Goal: Task Accomplishment & Management: Manage account settings

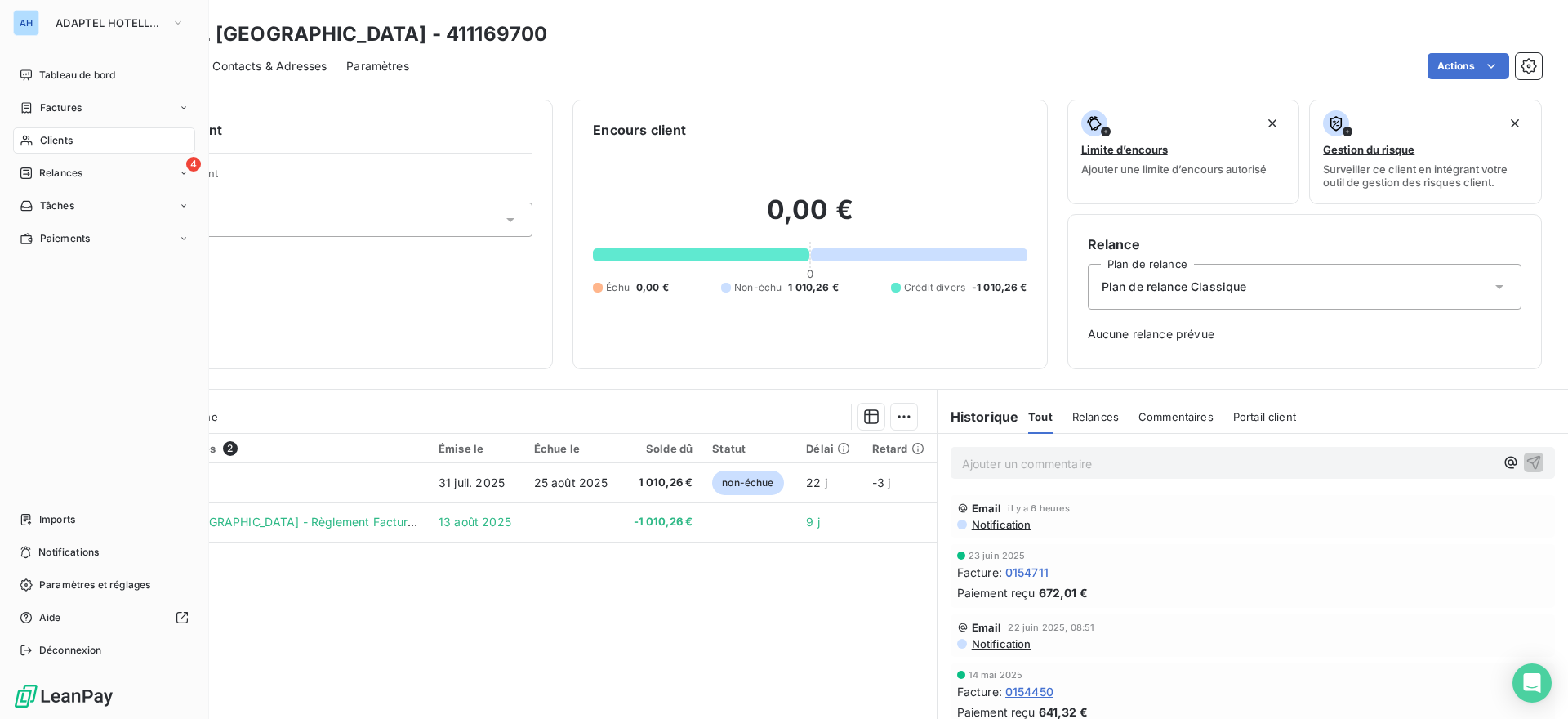
click at [54, 146] on span "Clients" at bounding box center [55, 140] width 32 height 15
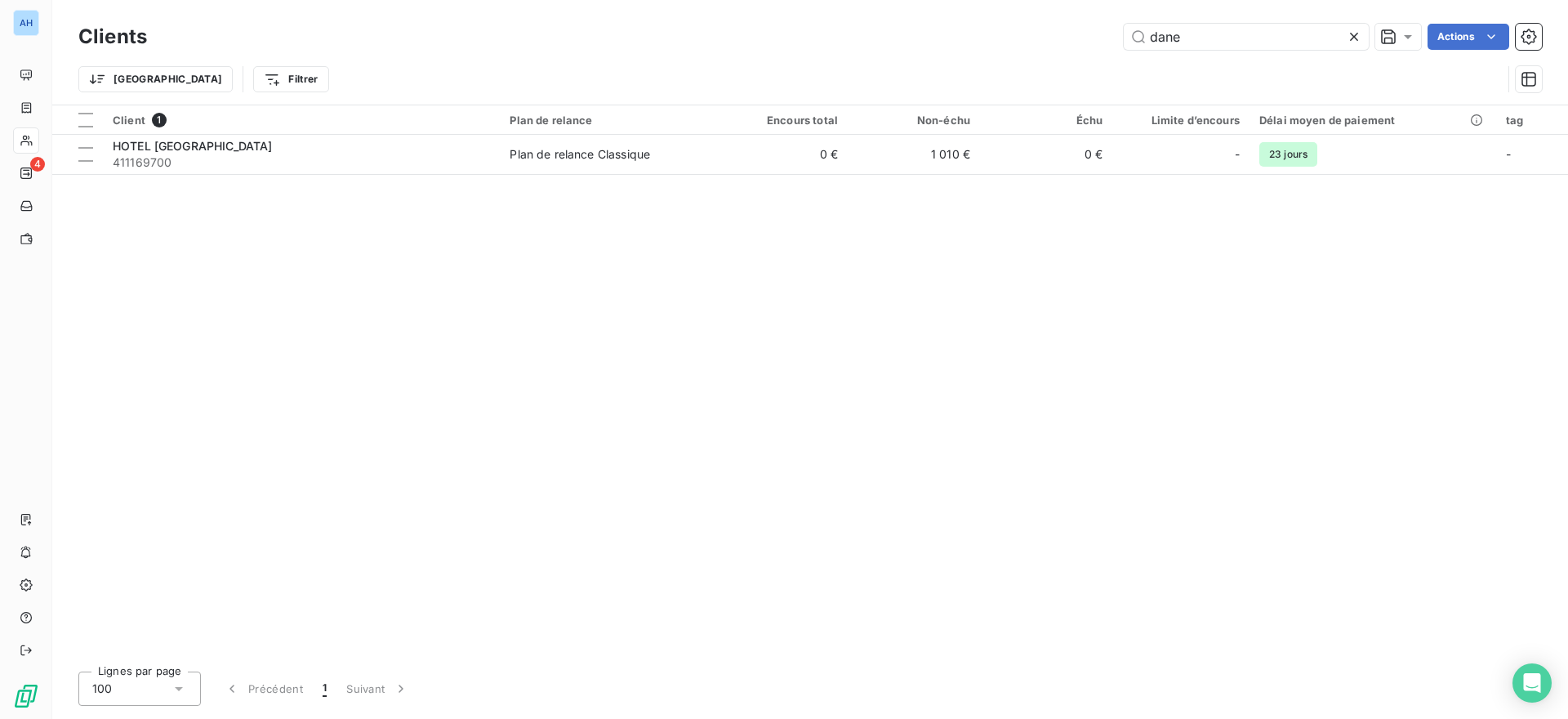
drag, startPoint x: 1178, startPoint y: 32, endPoint x: 999, endPoint y: 27, distance: 179.1
click at [999, 27] on div "dane Actions" at bounding box center [854, 37] width 1375 height 26
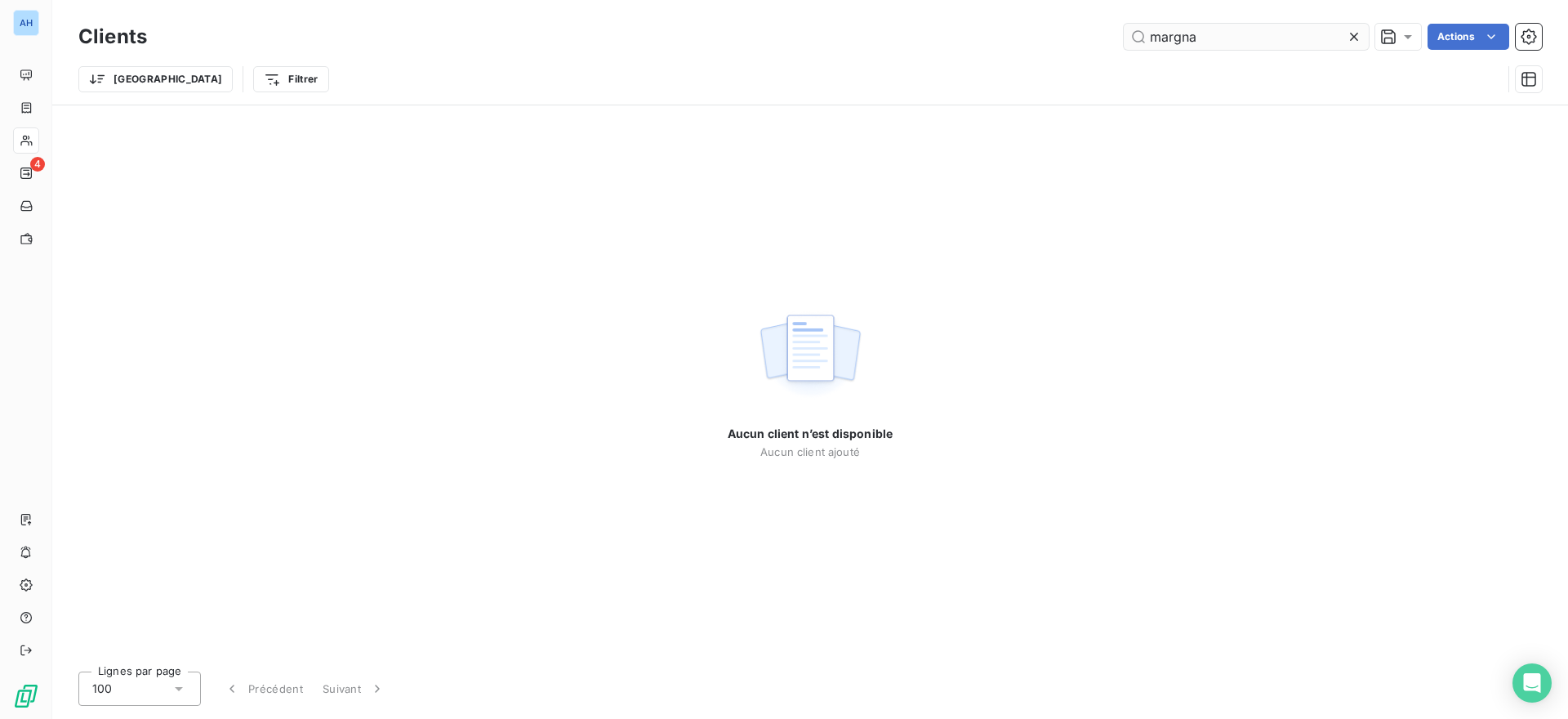
click at [1173, 38] on input "margna" at bounding box center [1247, 37] width 245 height 26
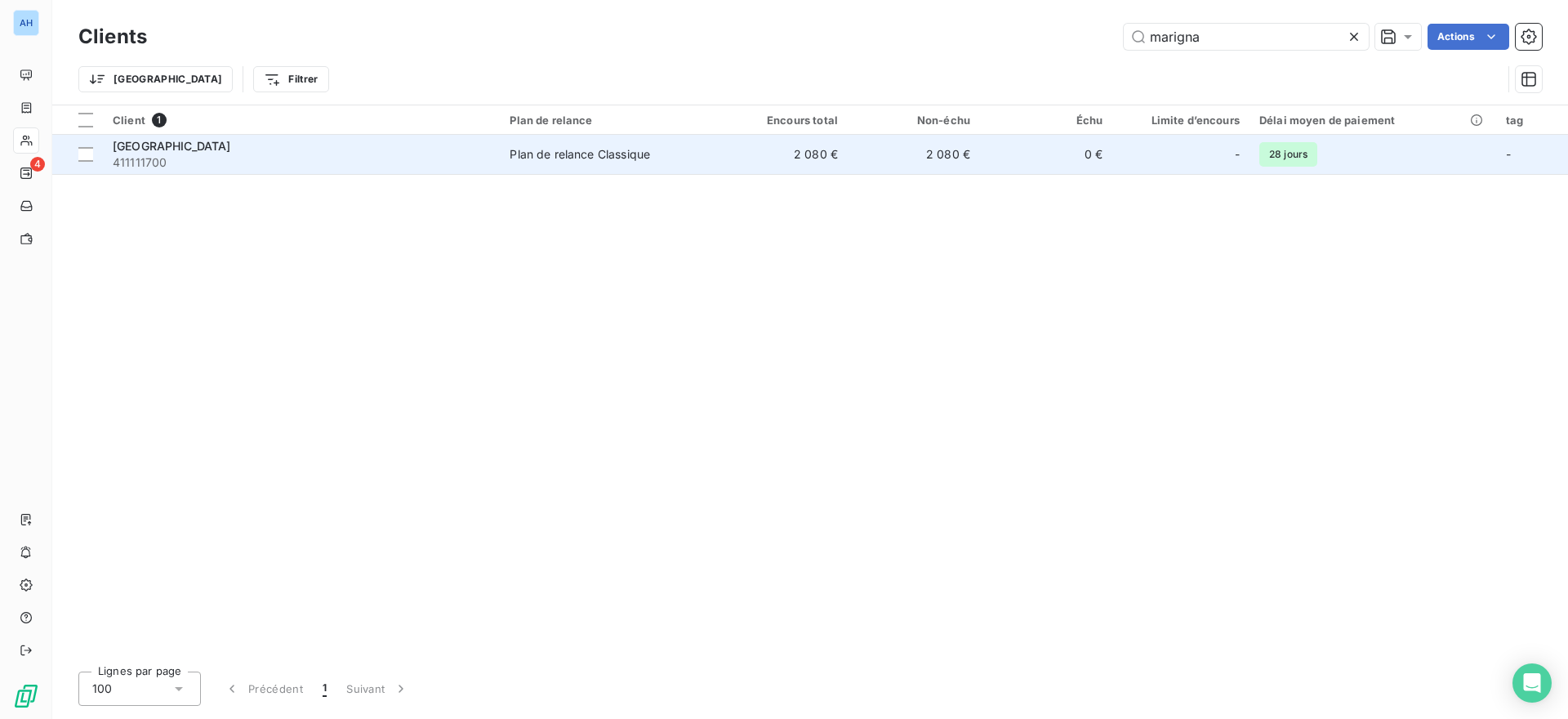
type input "marigna"
click at [239, 157] on span "411111700" at bounding box center [301, 162] width 377 height 17
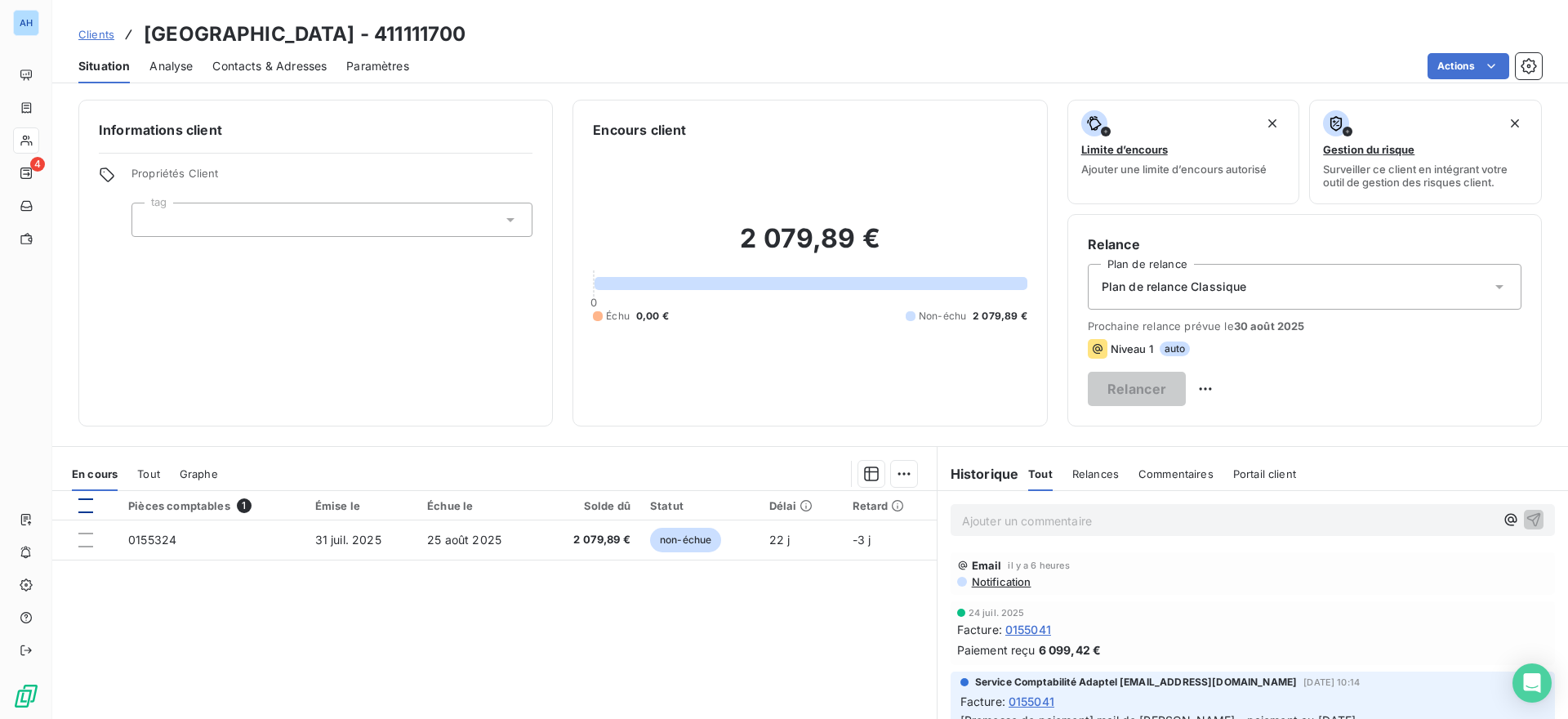
click at [88, 509] on div at bounding box center [86, 506] width 15 height 15
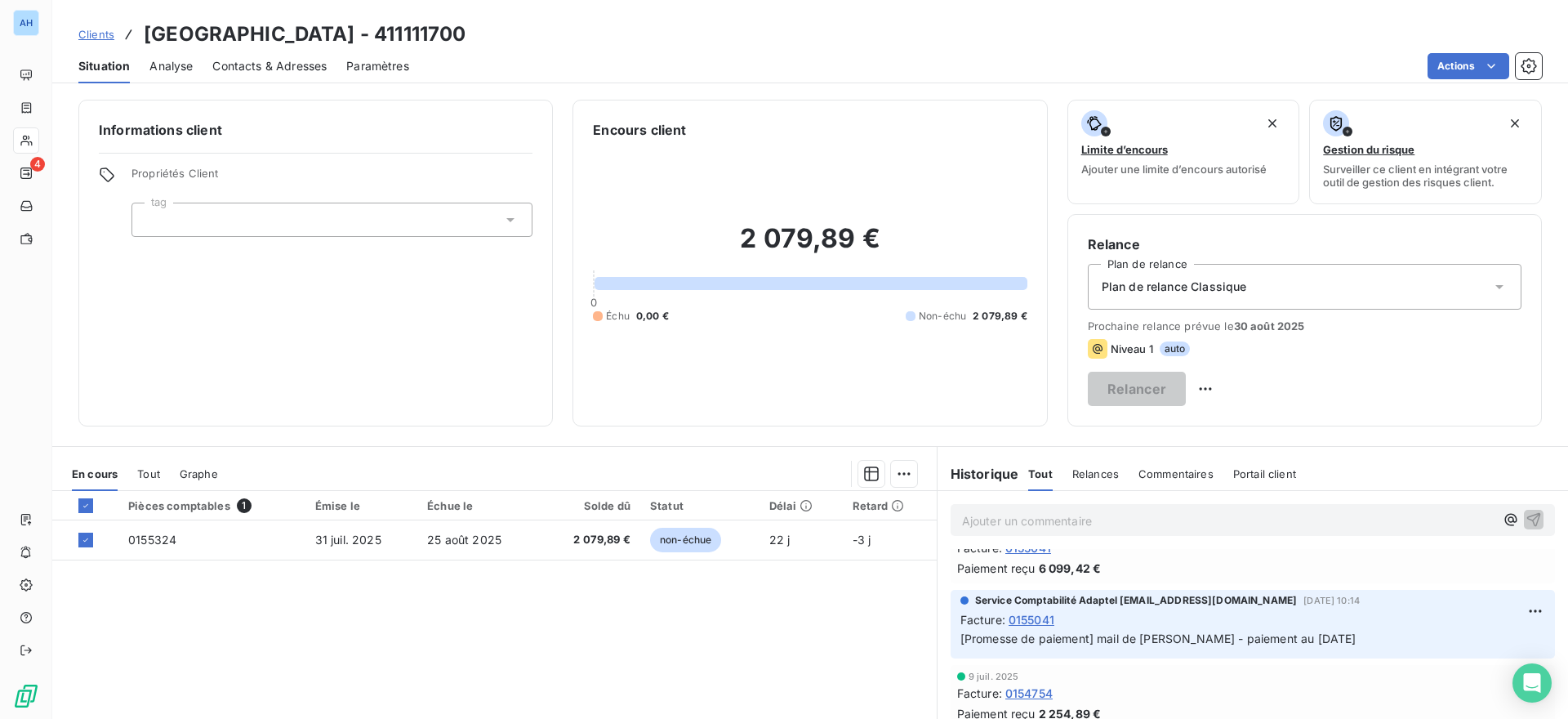
drag, startPoint x: 1087, startPoint y: 641, endPoint x: 1356, endPoint y: 633, distance: 269.1
click at [1356, 633] on p "[Promesse de paiement] mail de [PERSON_NAME] - paiement au [DATE]" at bounding box center [1253, 640] width 585 height 18
click at [612, 618] on div "Pièces comptables 1 Émise le Échue le Solde dû Statut Délai Retard 0155324 [DAT…" at bounding box center [494, 648] width 885 height 315
click at [894, 475] on html "AH 4 Clients HOTEL MARIGNAN - 411111700 Situation Analyse Contacts & Adresses P…" at bounding box center [784, 359] width 1568 height 719
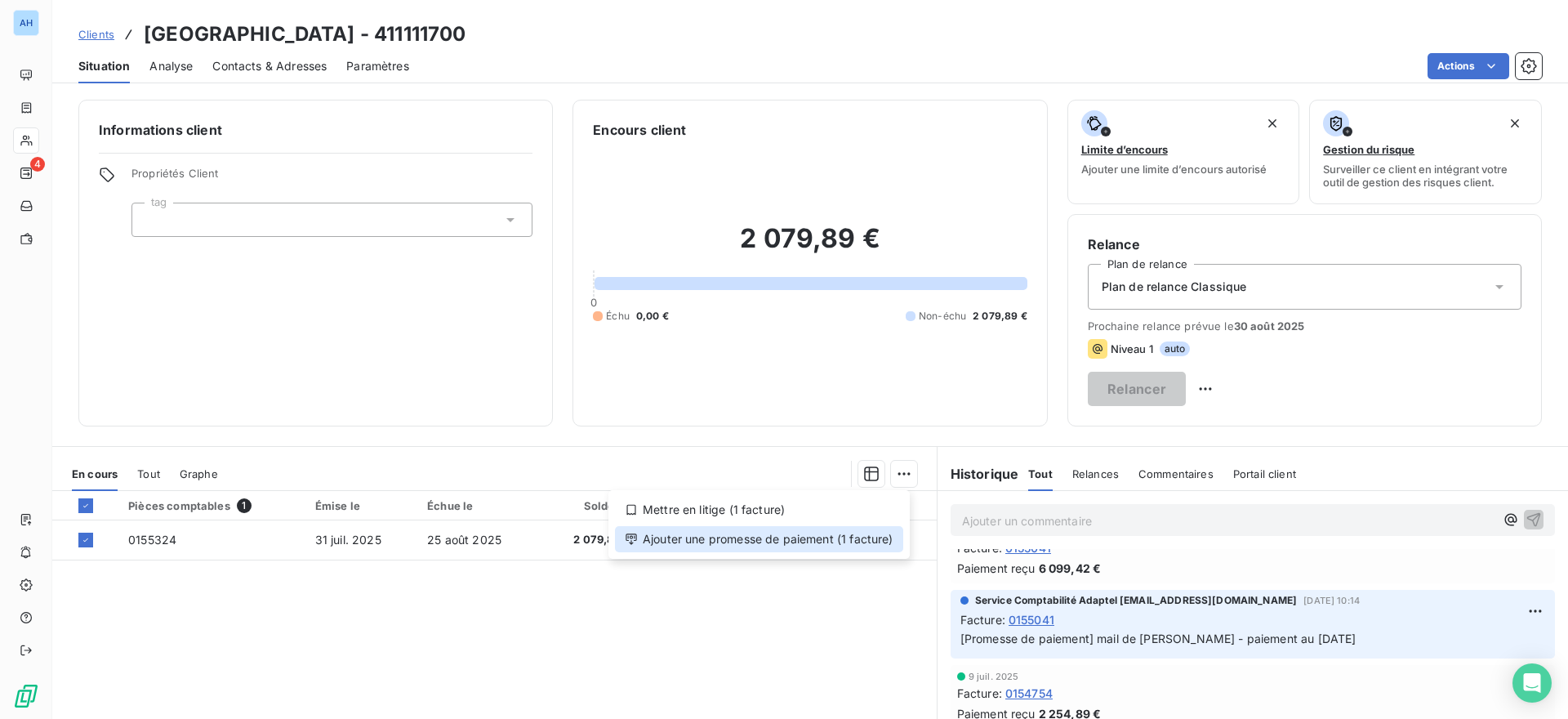
click at [766, 545] on div "Ajouter une promesse de paiement (1 facture)" at bounding box center [759, 539] width 289 height 26
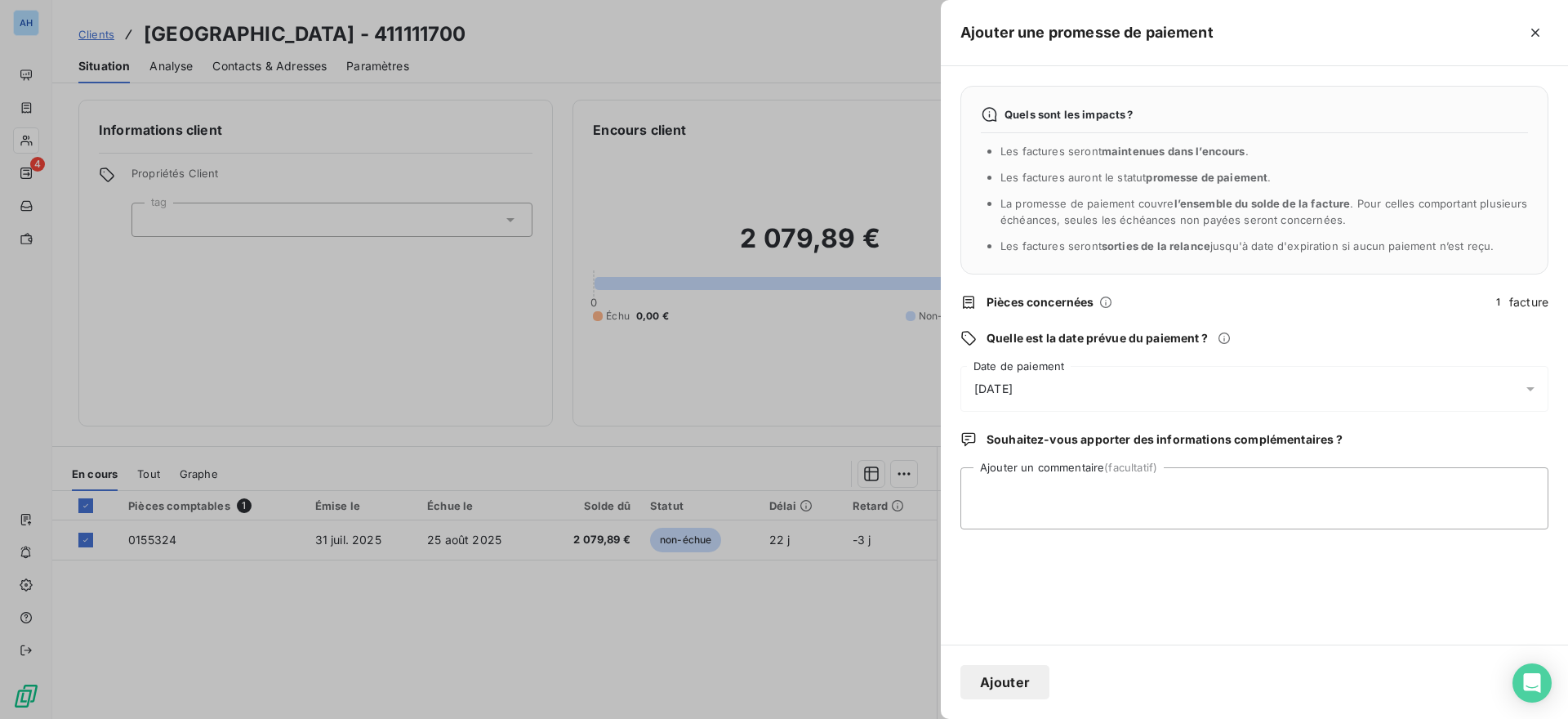
click at [1106, 391] on div "[DATE]" at bounding box center [1254, 389] width 588 height 46
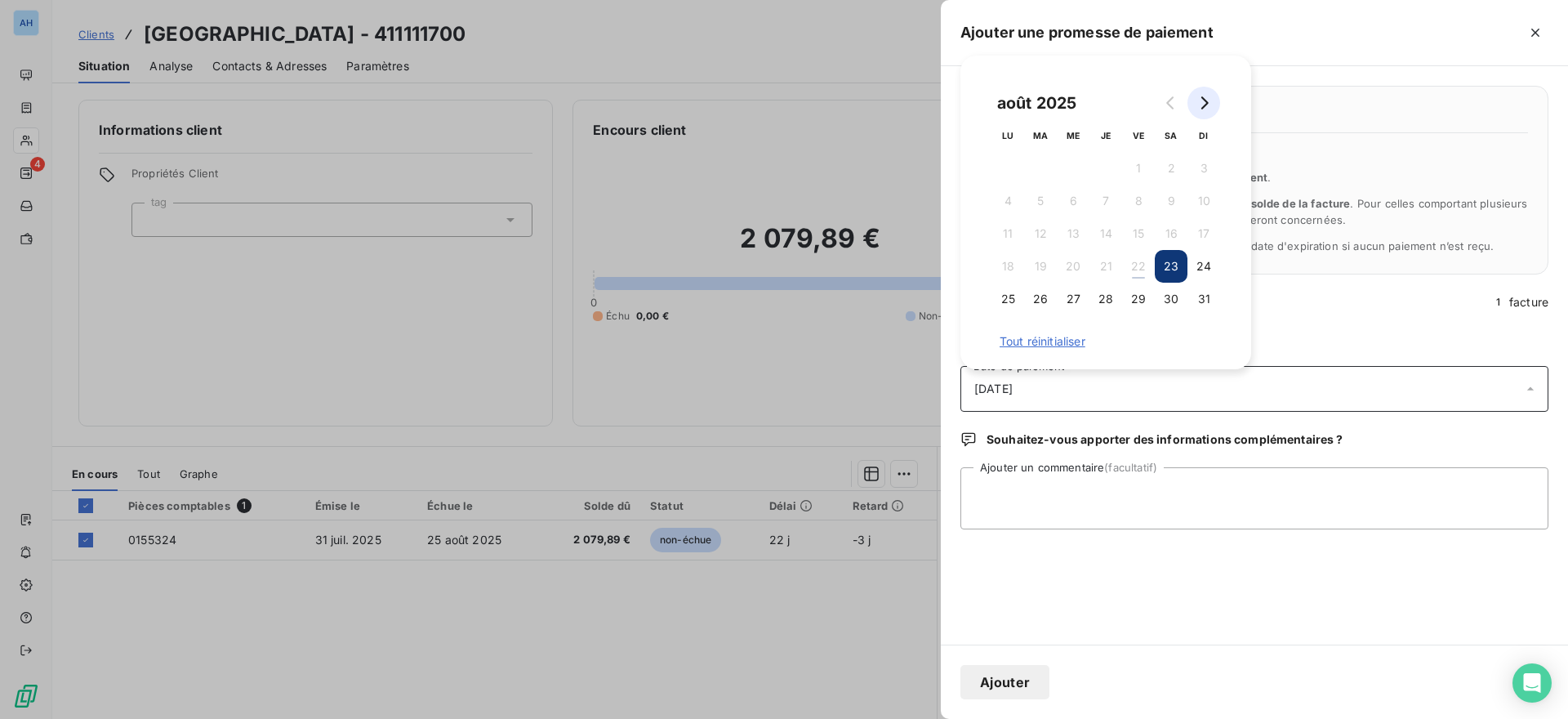
click at [1215, 105] on button "Go to next month" at bounding box center [1204, 102] width 32 height 32
click at [1066, 173] on button "3" at bounding box center [1073, 168] width 32 height 32
click at [1127, 468] on textarea "Ajouter un commentaire (facultatif)" at bounding box center [1254, 498] width 588 height 62
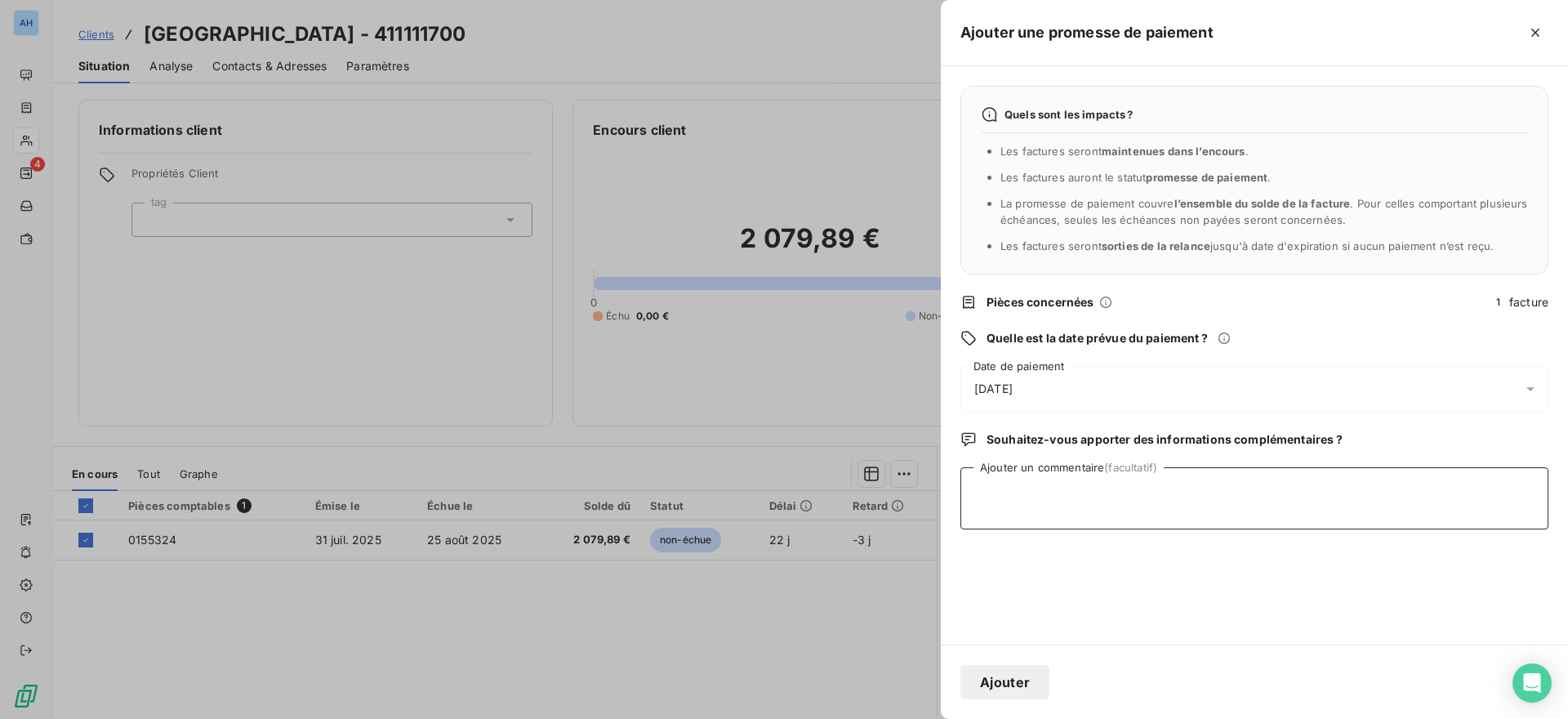
click at [1125, 489] on textarea "Ajouter un commentaire (facultatif)" at bounding box center [1254, 498] width 588 height 62
paste textarea "mail de [PERSON_NAME] - paiement au [DATE]"
click at [1196, 486] on textarea "mail de [PERSON_NAME] - paiement au [DATE]" at bounding box center [1254, 498] width 588 height 62
click at [1215, 493] on textarea "mail de [PERSON_NAME] - paiement au [DATE]" at bounding box center [1254, 498] width 588 height 62
type textarea "mail de [PERSON_NAME] - paiement au [DATE]"
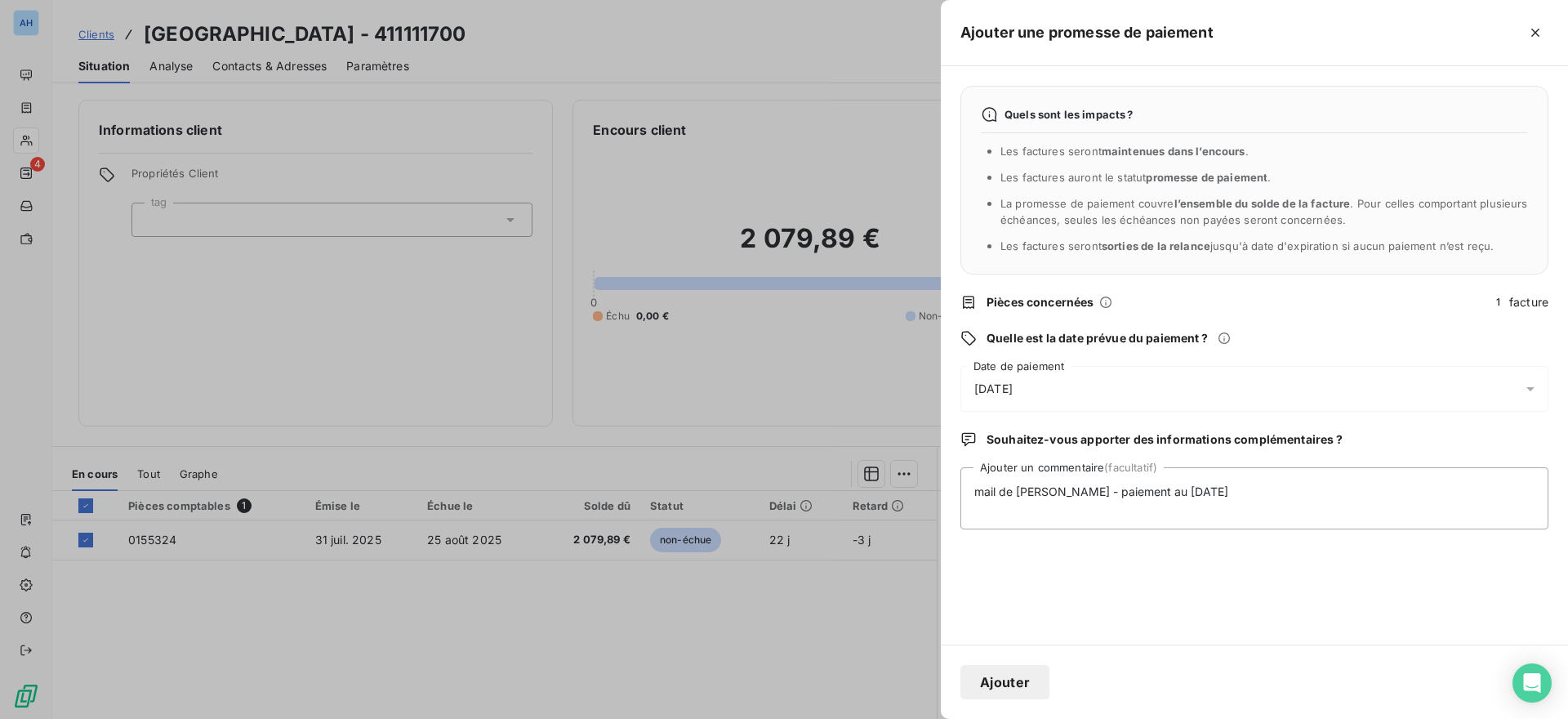
click at [1008, 677] on button "Ajouter" at bounding box center [1004, 682] width 89 height 34
